Goal: Task Accomplishment & Management: Complete application form

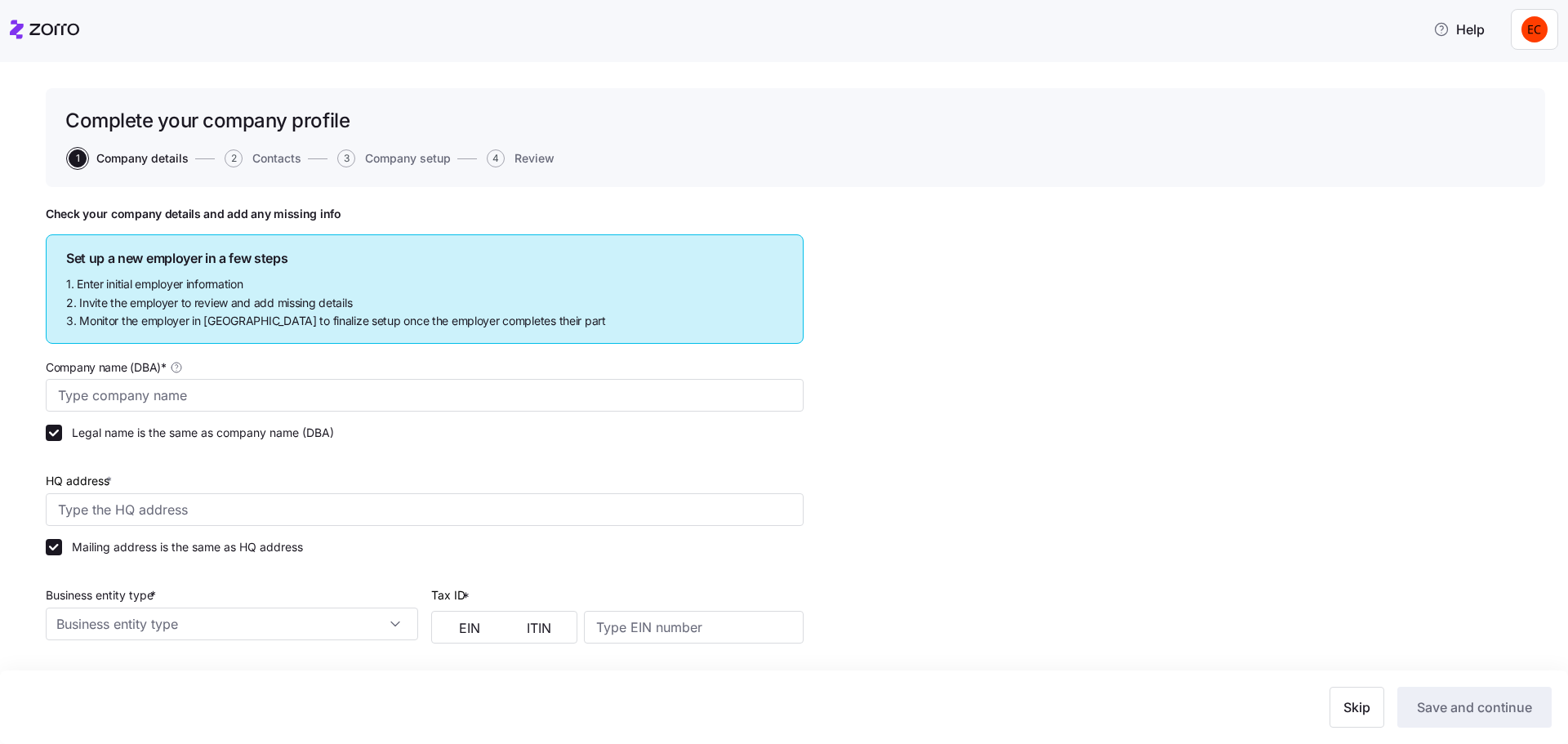
type input "Allegeant LLC"
type input "[STREET_ADDRESS]"
type input "640955384"
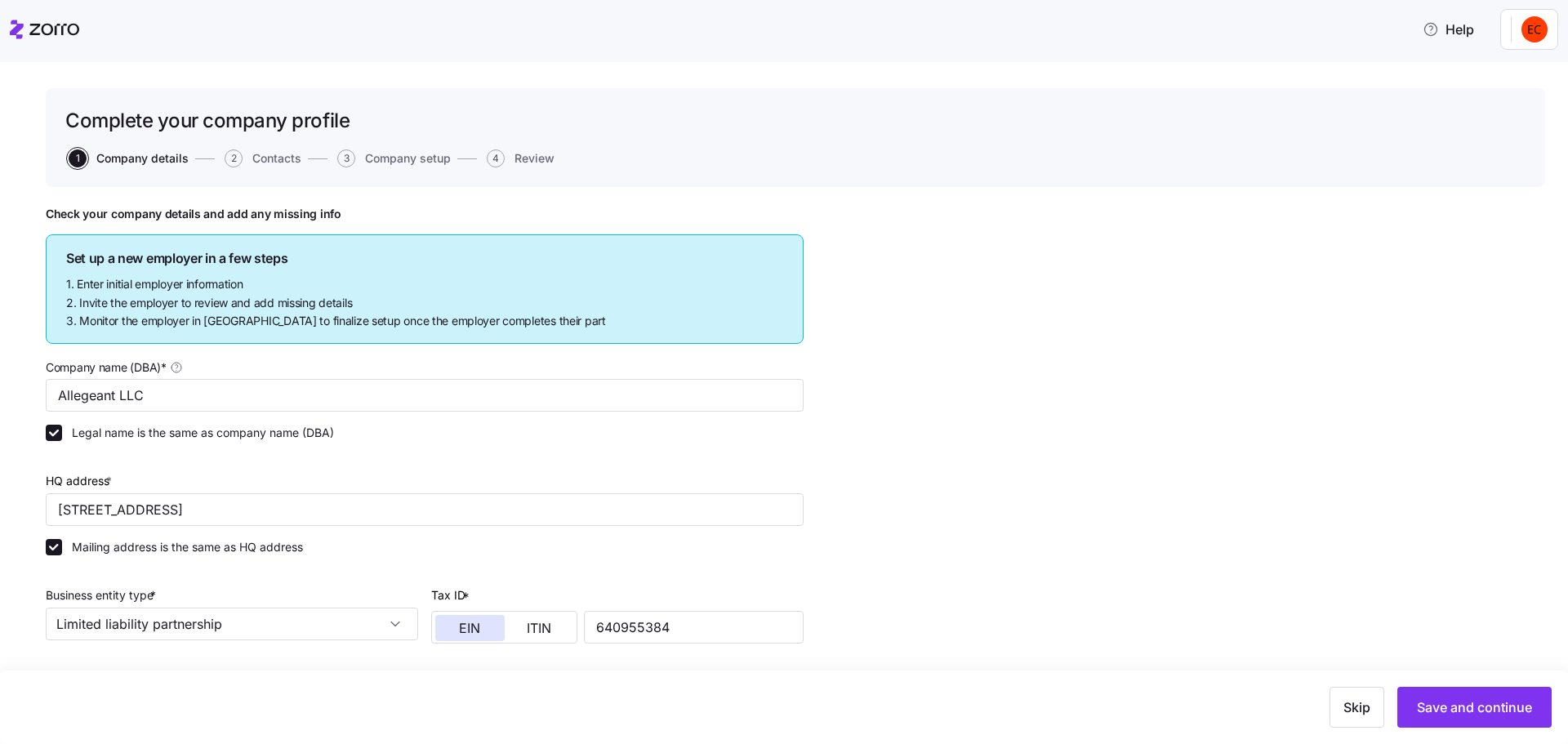
type input "Limited liability partnership"
type input "52512 - Health and Welfare Funds"
click at [18, 36] on icon at bounding box center [17, 29] width 14 height 19
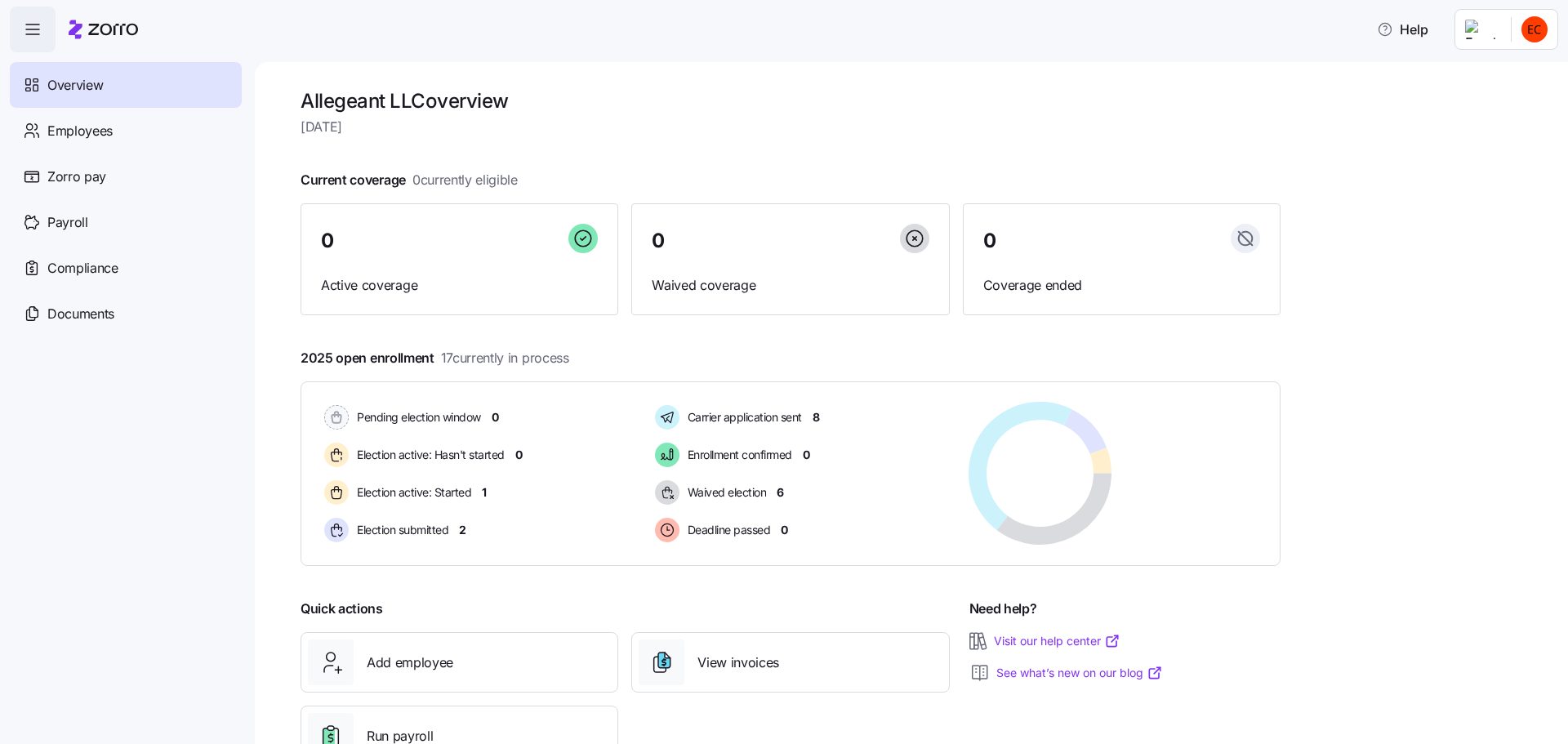
click at [1531, 36] on html "Help Overview Employees Zorro pay Payroll Compliance Documents Allegeant LLC ov…" at bounding box center [784, 367] width 1568 height 734
click at [1497, 77] on div "Personal view" at bounding box center [1485, 73] width 97 height 18
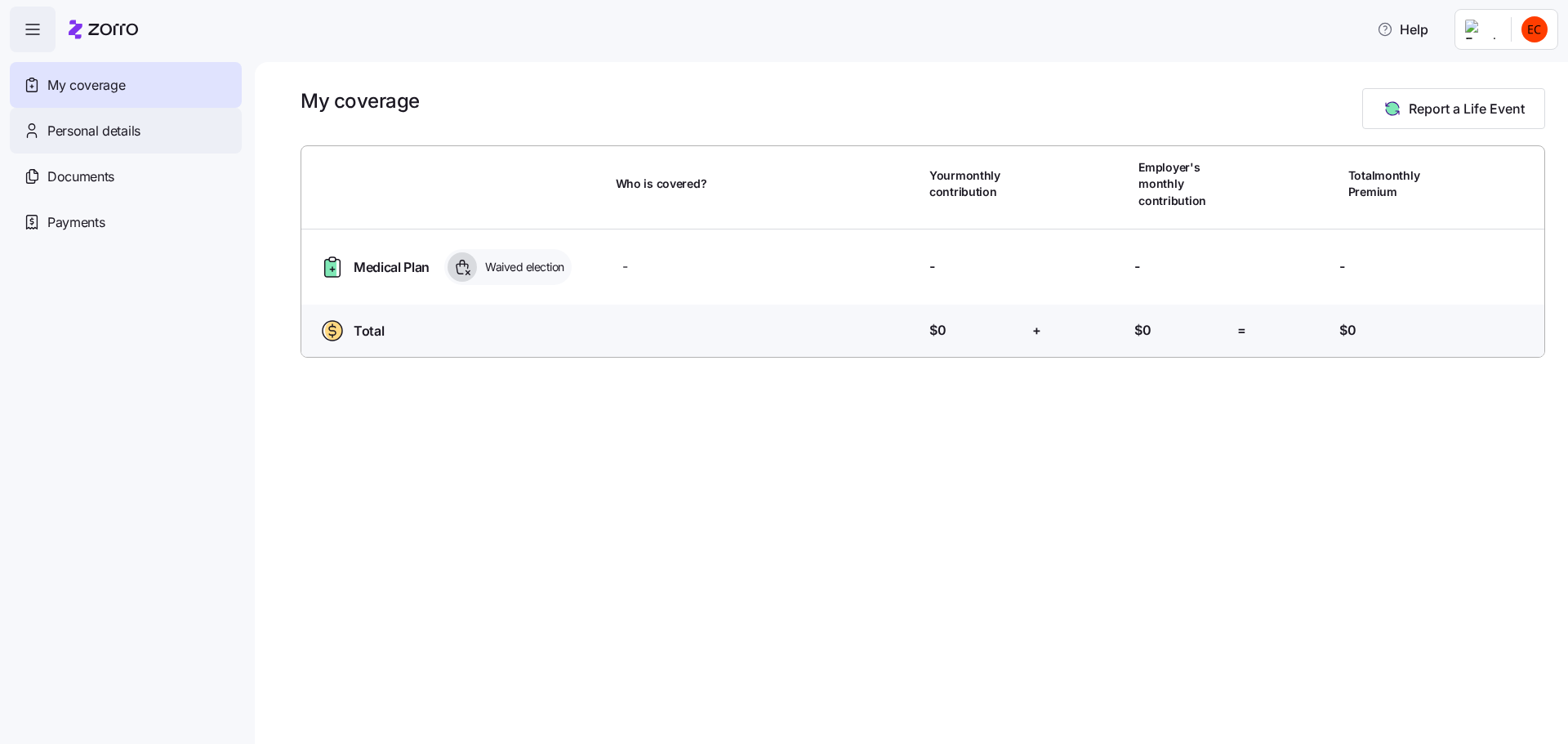
click at [112, 129] on span "Personal details" at bounding box center [94, 130] width 93 height 21
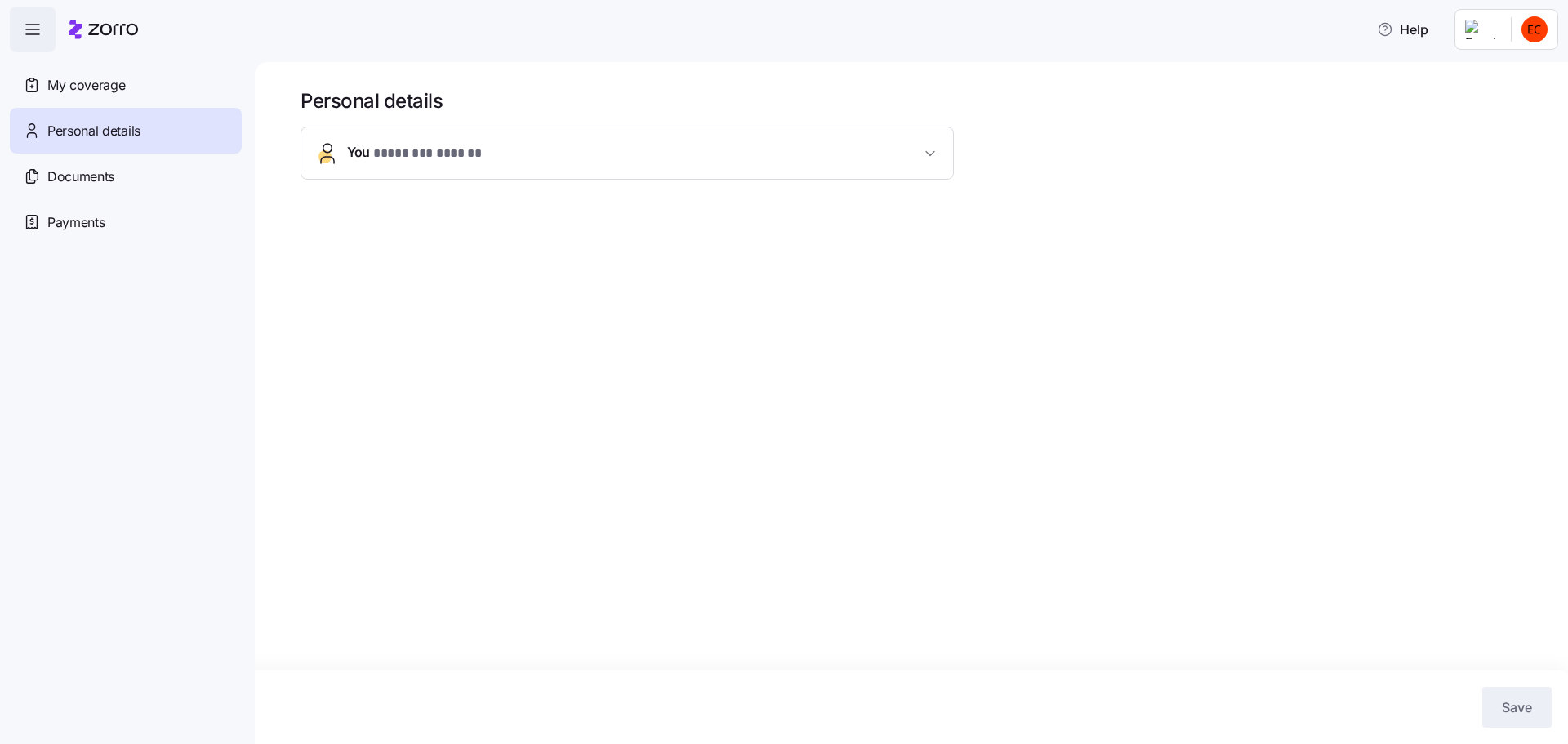
click at [953, 149] on div "**********" at bounding box center [628, 153] width 653 height 53
click at [936, 151] on icon "button" at bounding box center [930, 153] width 17 height 17
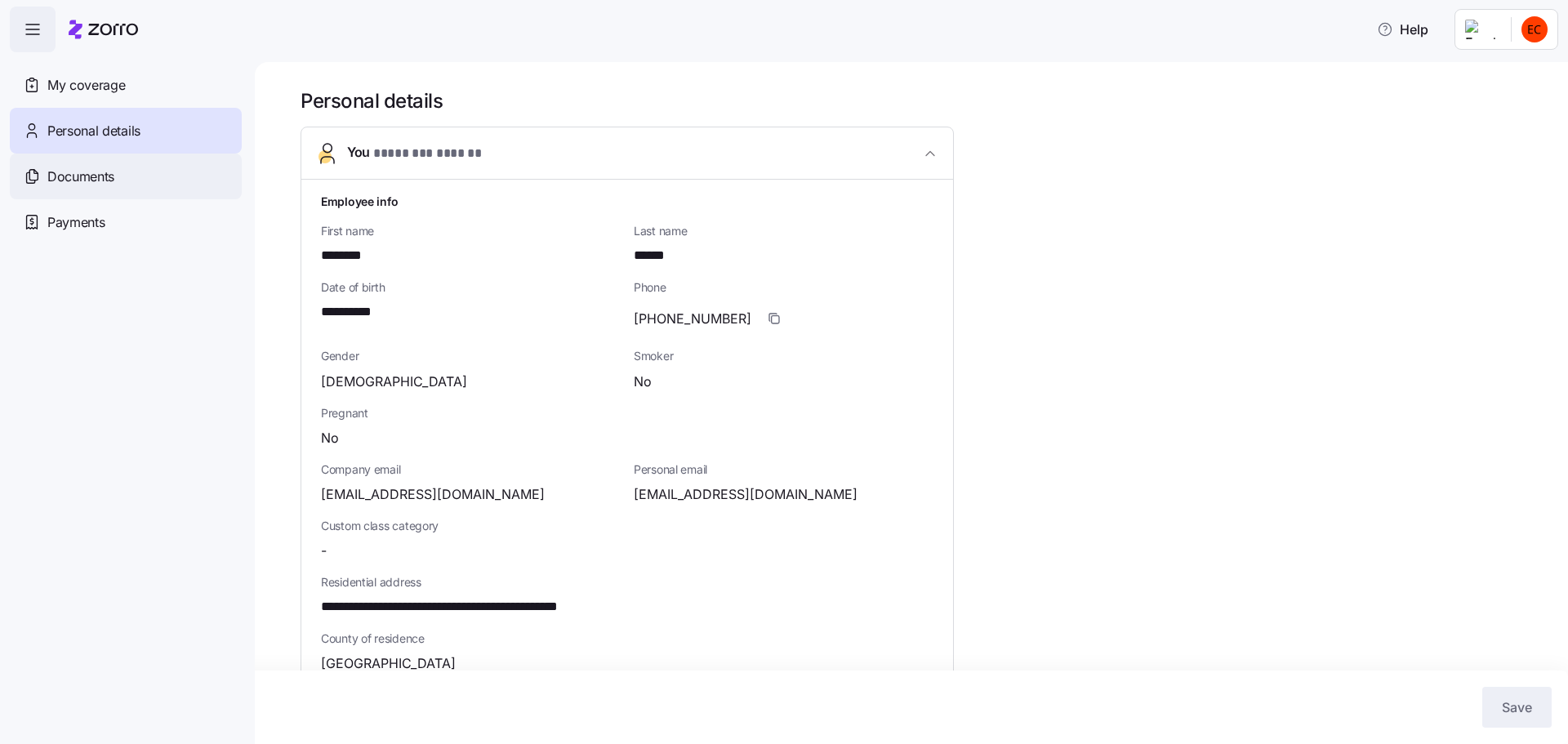
click at [103, 181] on span "Documents" at bounding box center [81, 177] width 67 height 21
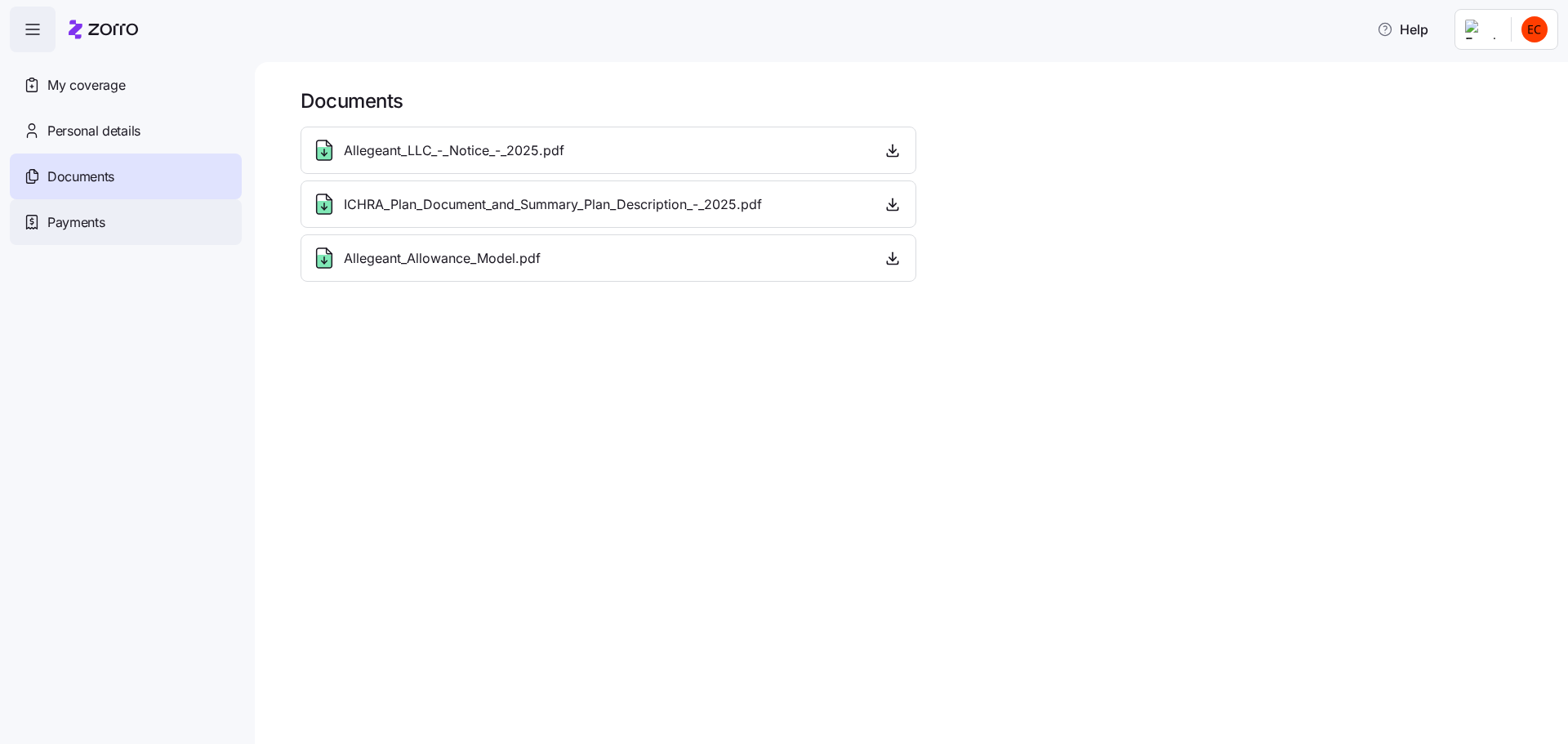
click at [59, 225] on span "Payments" at bounding box center [76, 222] width 57 height 21
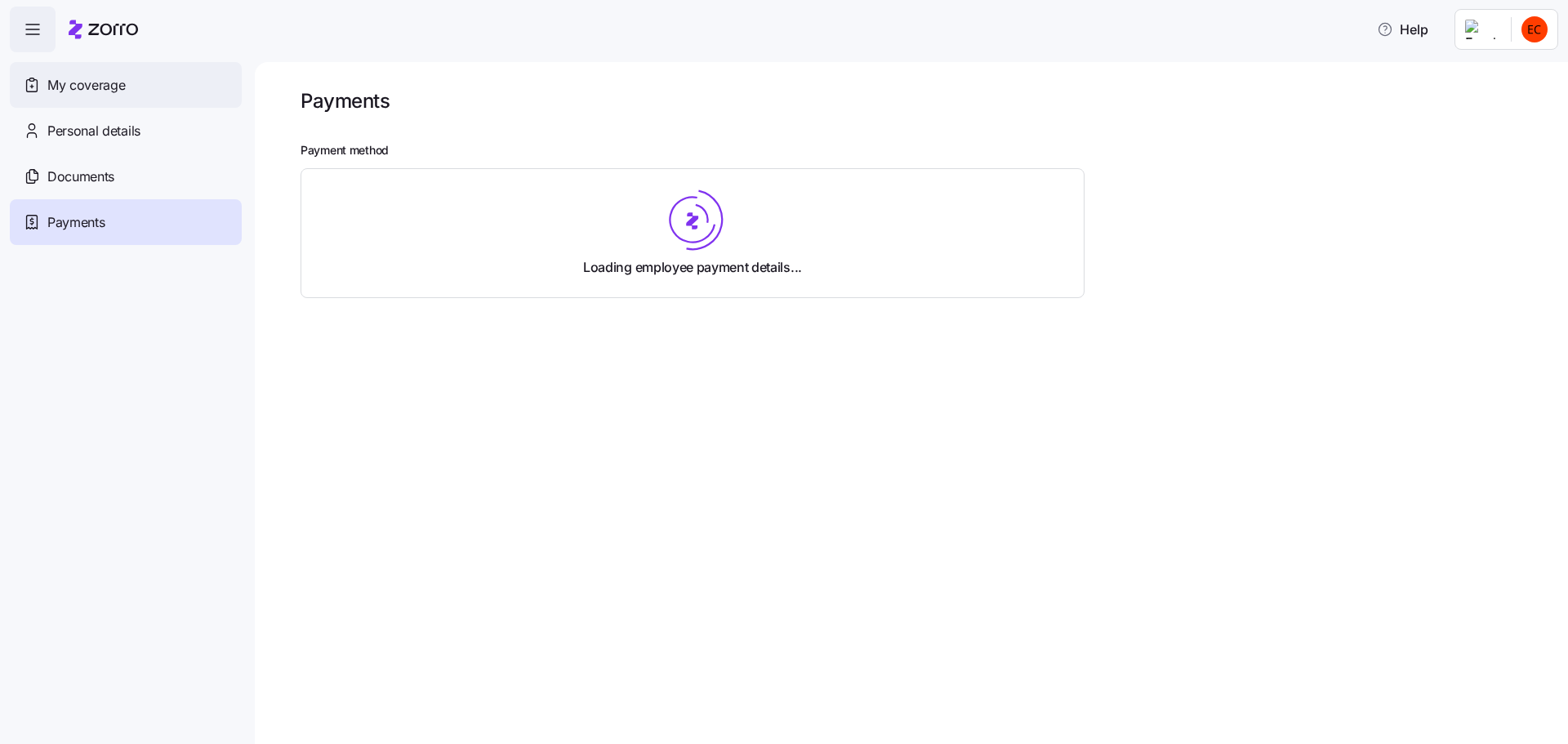
click at [65, 88] on span "My coverage" at bounding box center [86, 85] width 78 height 21
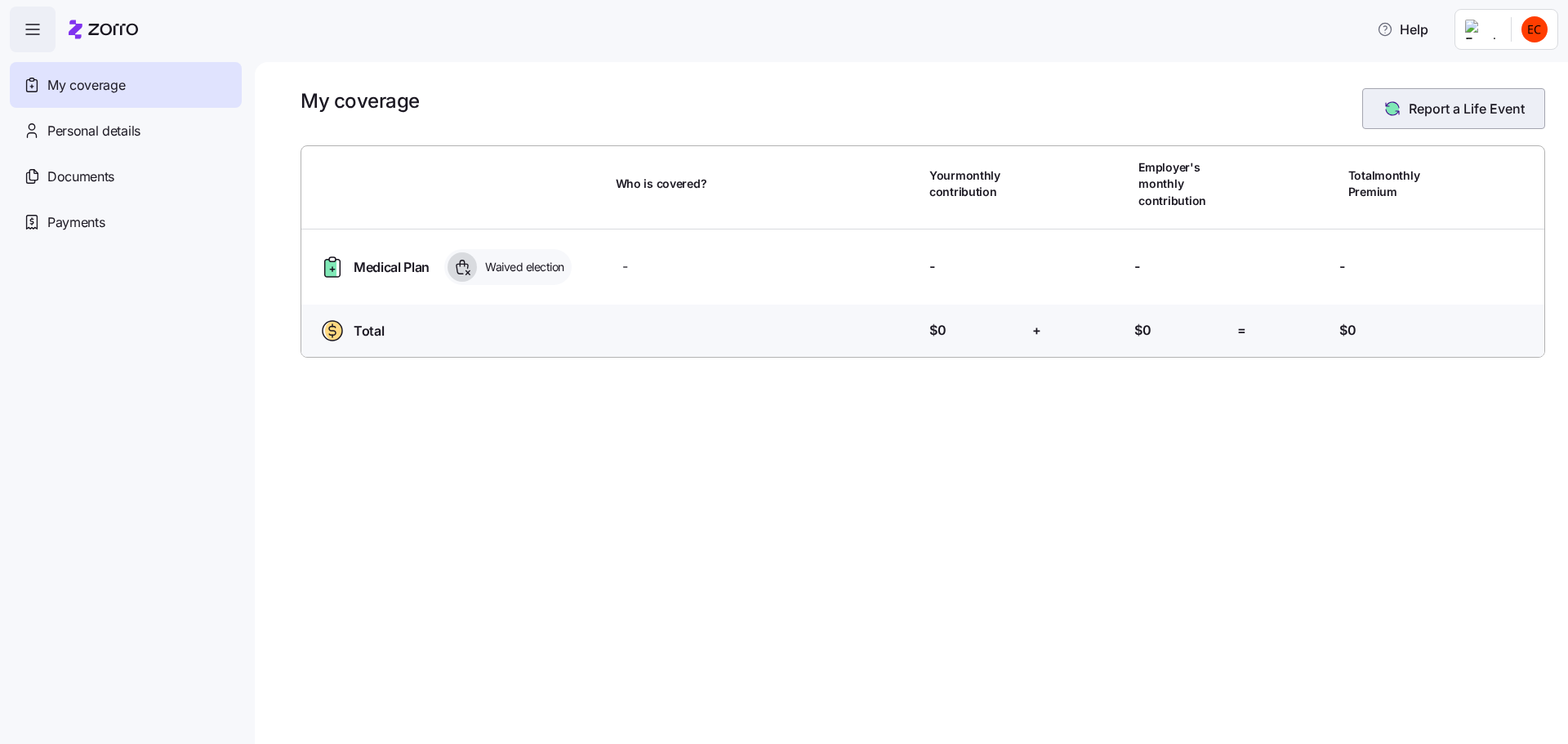
click at [1399, 108] on icon "button" at bounding box center [1392, 109] width 20 height 20
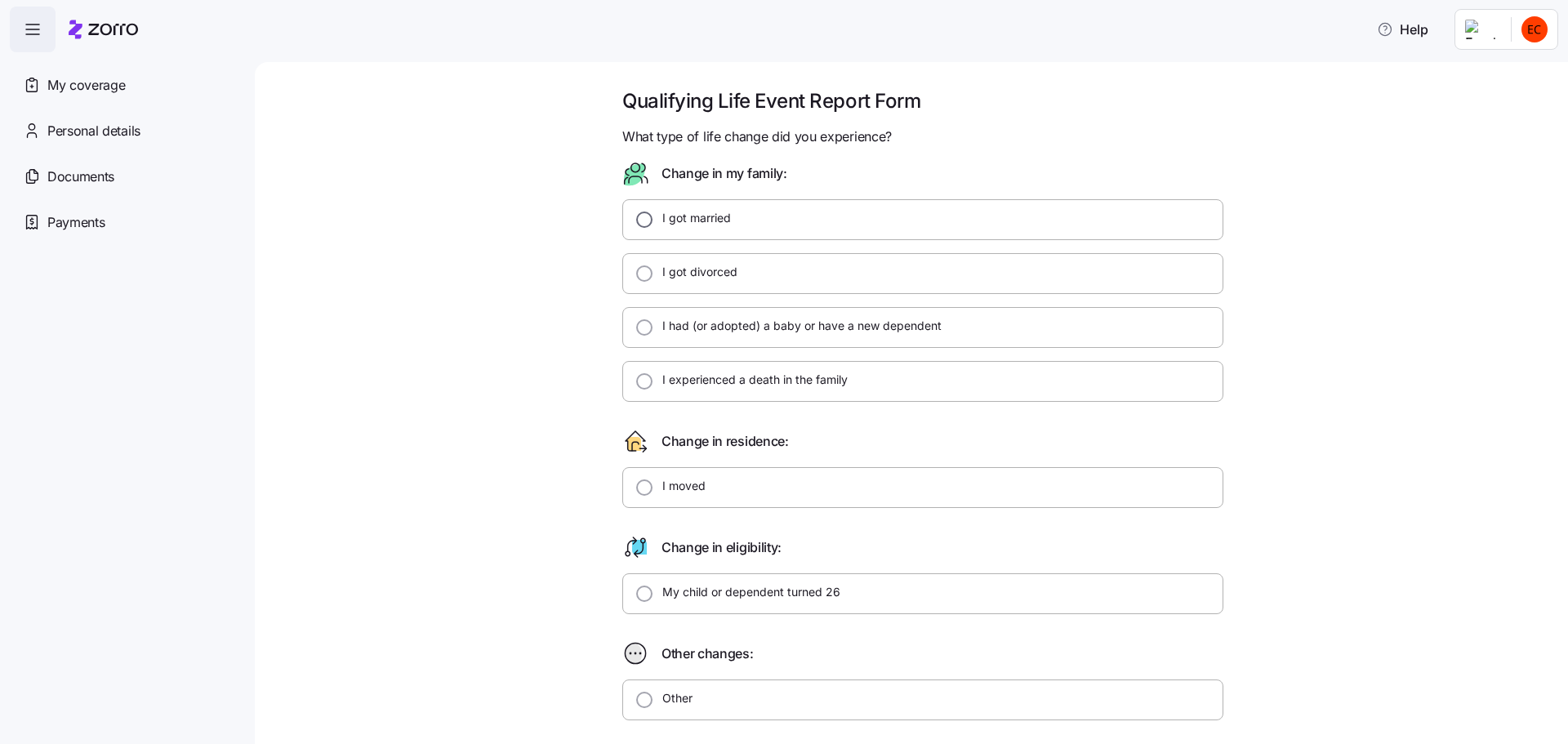
click at [636, 215] on input "I got married" at bounding box center [644, 219] width 17 height 17
radio input "true"
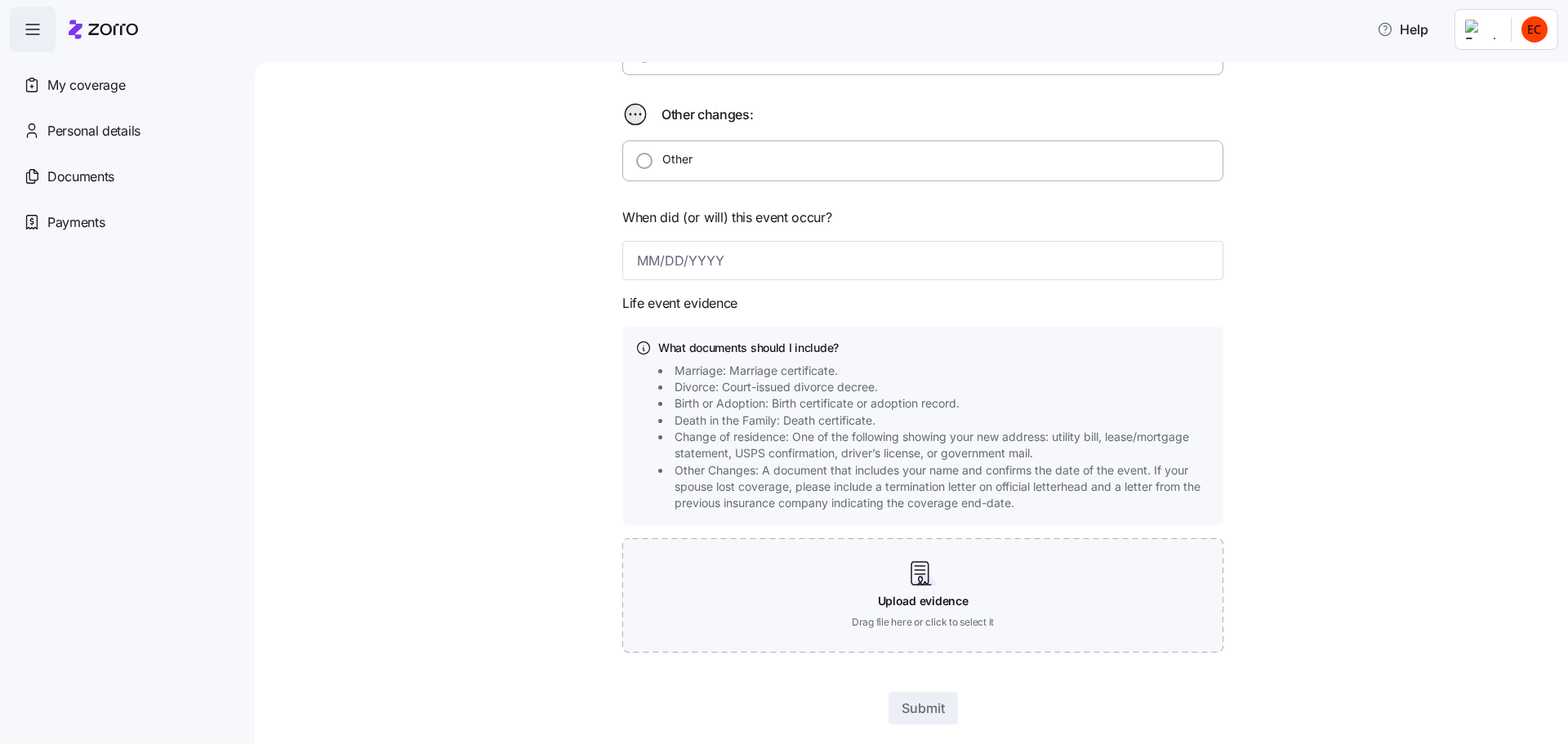
scroll to position [571, 0]
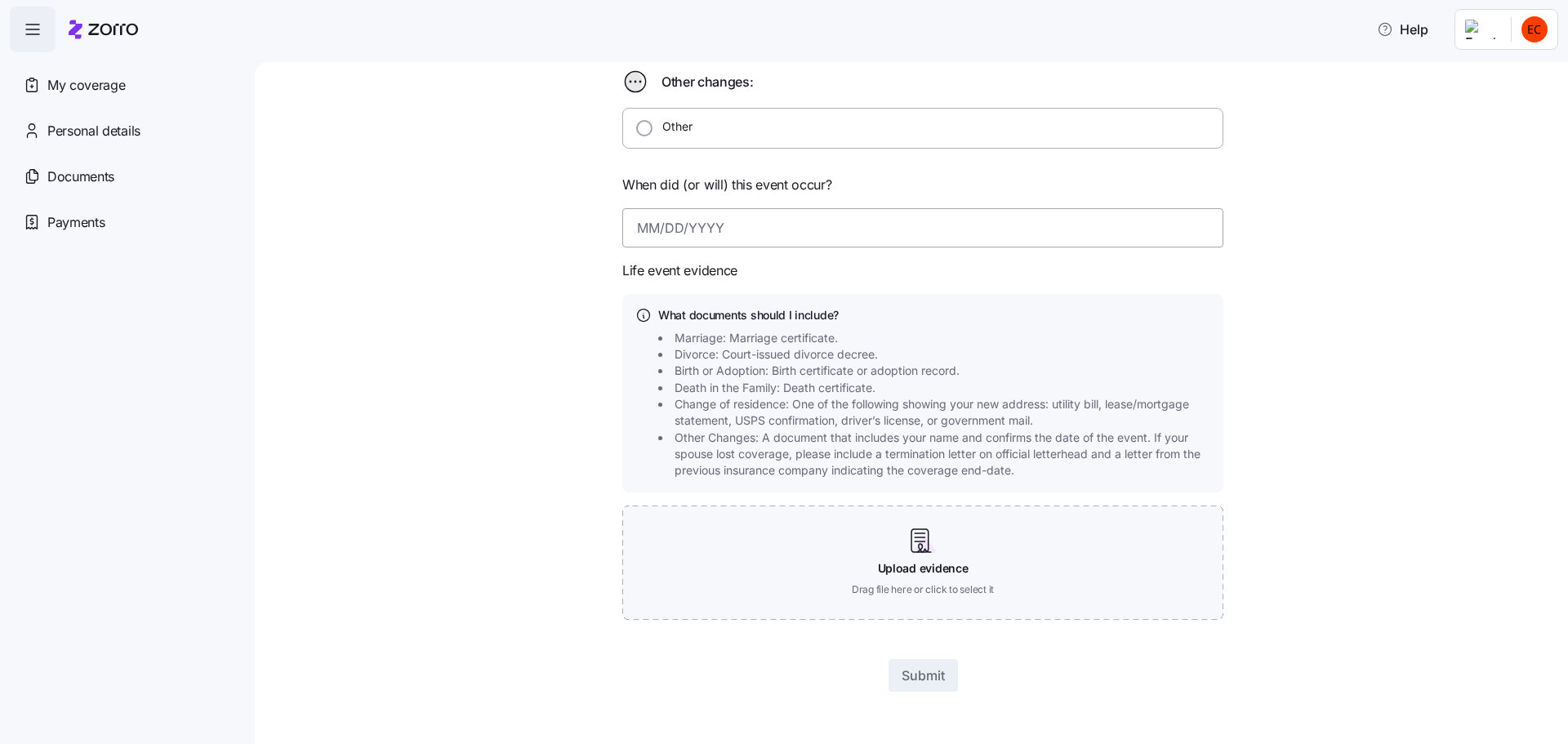
click at [653, 237] on input at bounding box center [923, 228] width 601 height 39
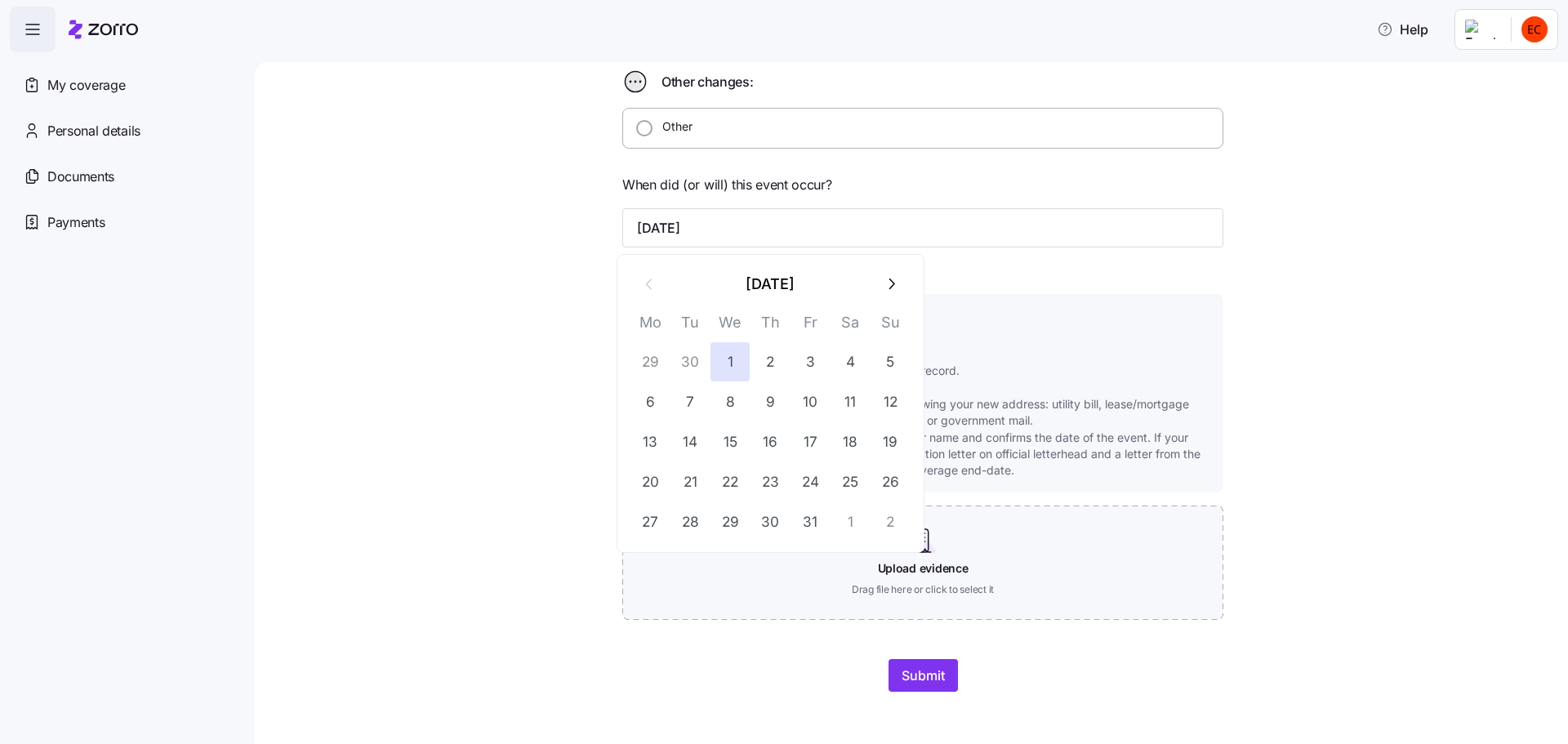
type input "[DATE]"
click at [1346, 433] on div "Qualifying Life Event Report Form What type of life change did you experience? …" at bounding box center [923, 113] width 1244 height 1195
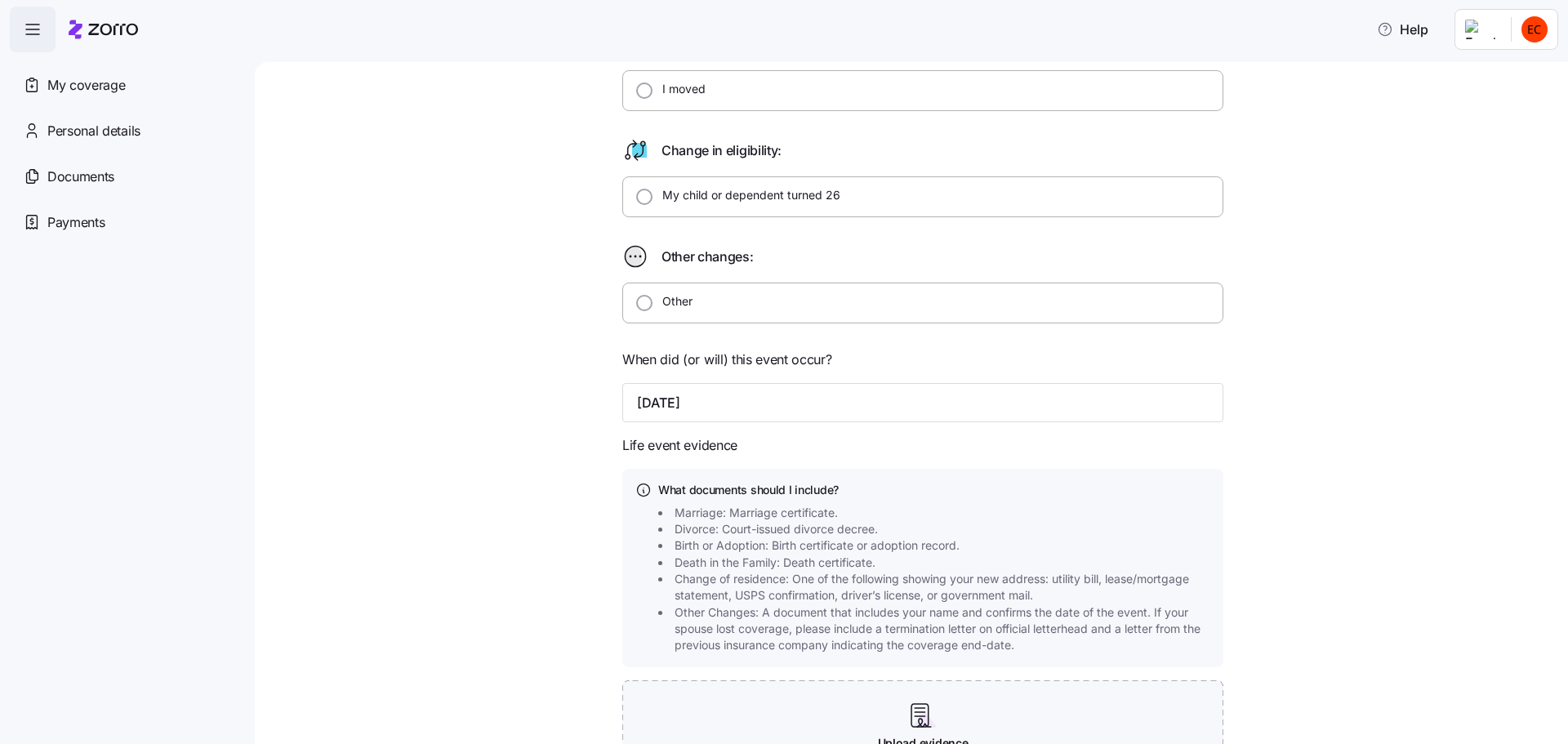
scroll to position [0, 0]
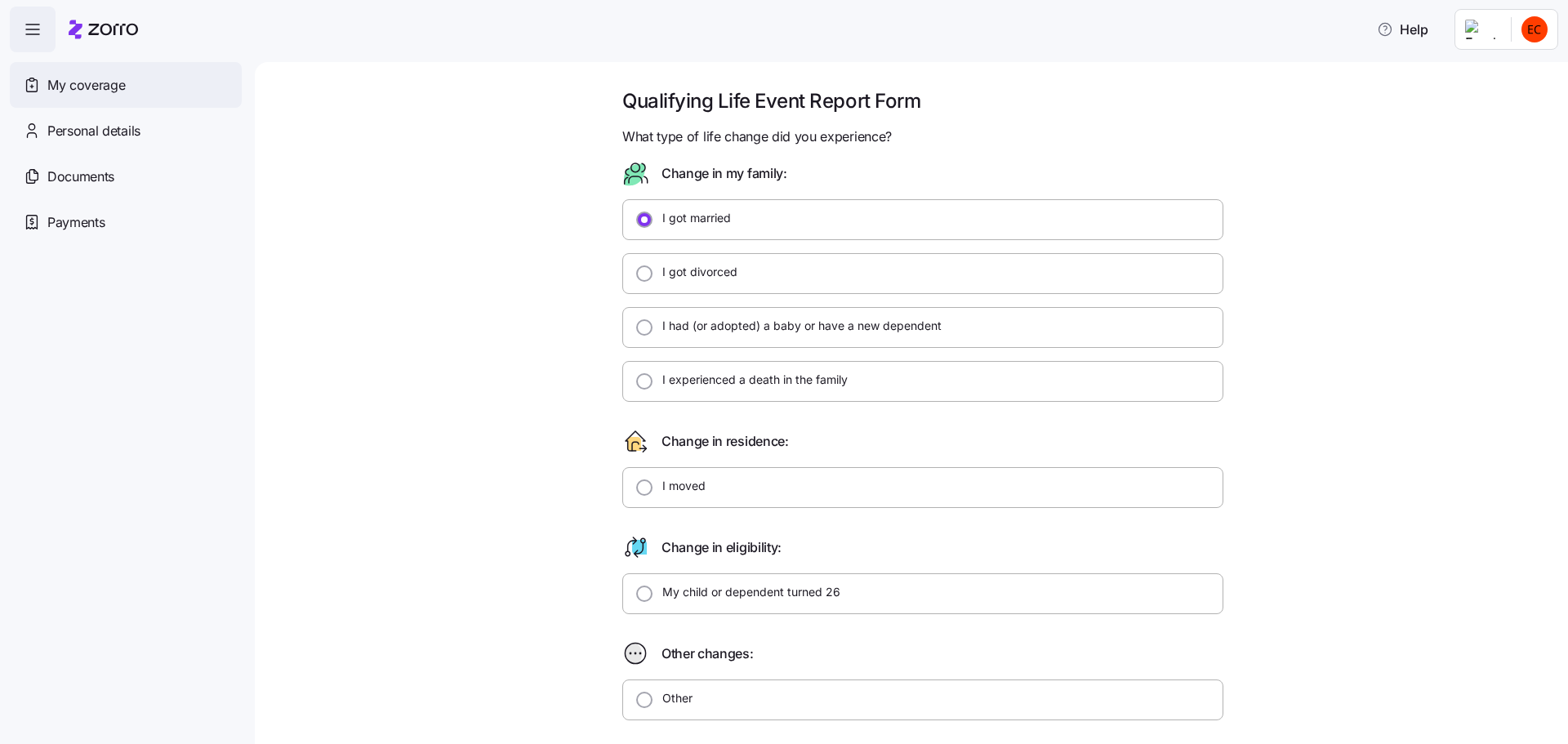
click at [47, 81] on span "My coverage" at bounding box center [86, 85] width 78 height 21
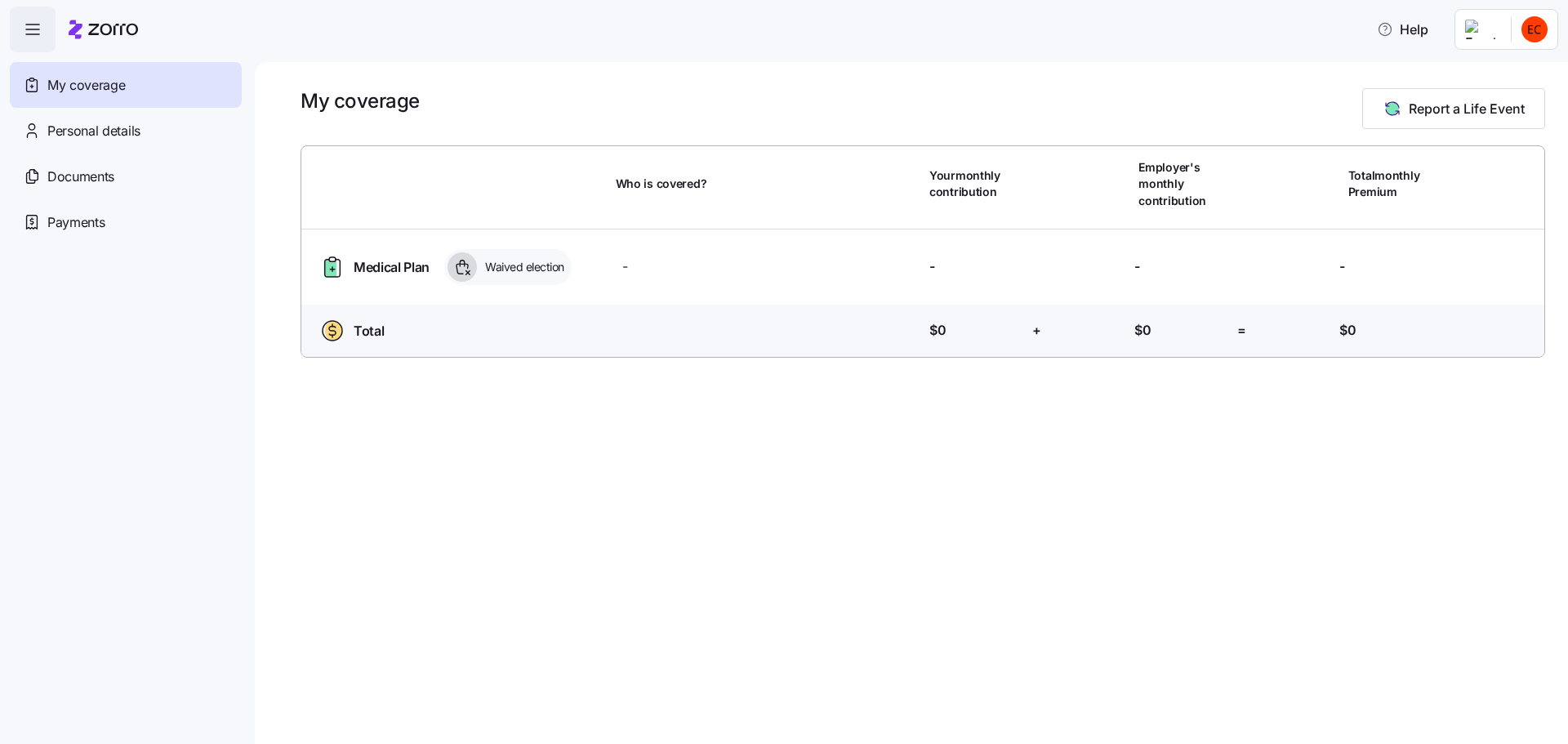
click at [86, 27] on icon at bounding box center [104, 30] width 69 height 20
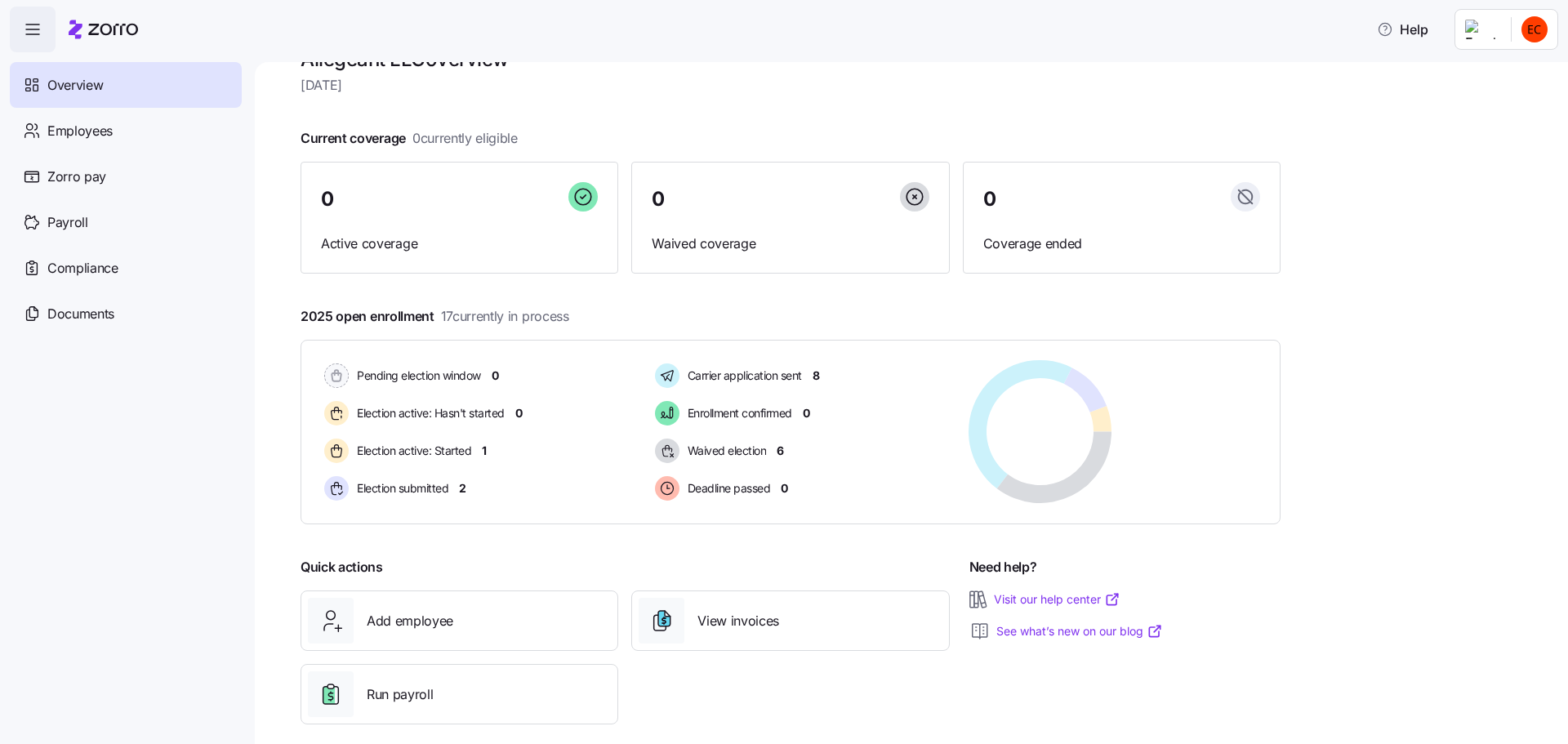
scroll to position [61, 0]
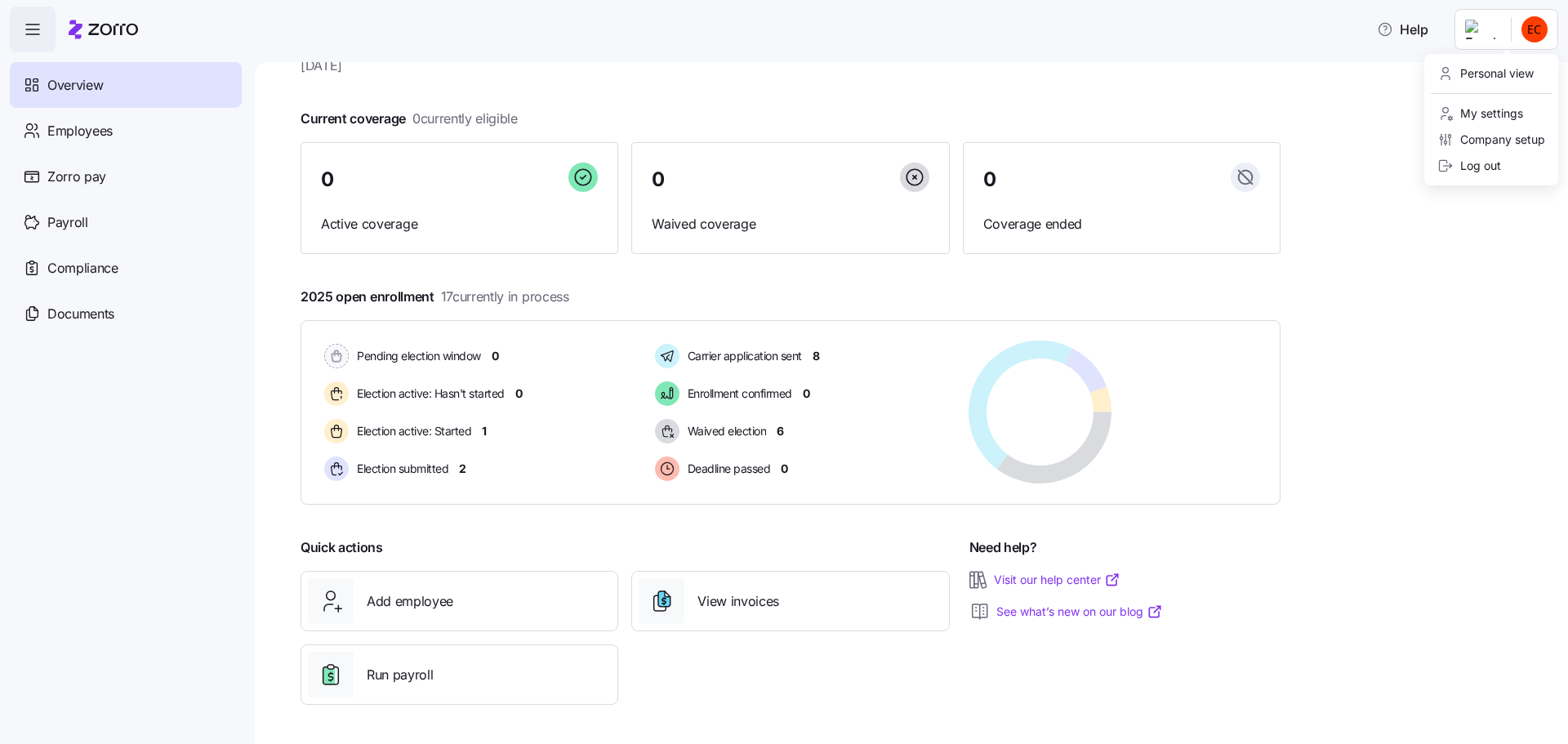
click at [1534, 32] on html "Help Overview Employees Zorro pay Payroll Compliance Documents Allegeant LLC ov…" at bounding box center [784, 367] width 1568 height 734
click at [1492, 163] on div "Log out" at bounding box center [1468, 166] width 64 height 18
